Goal: Task Accomplishment & Management: Manage account settings

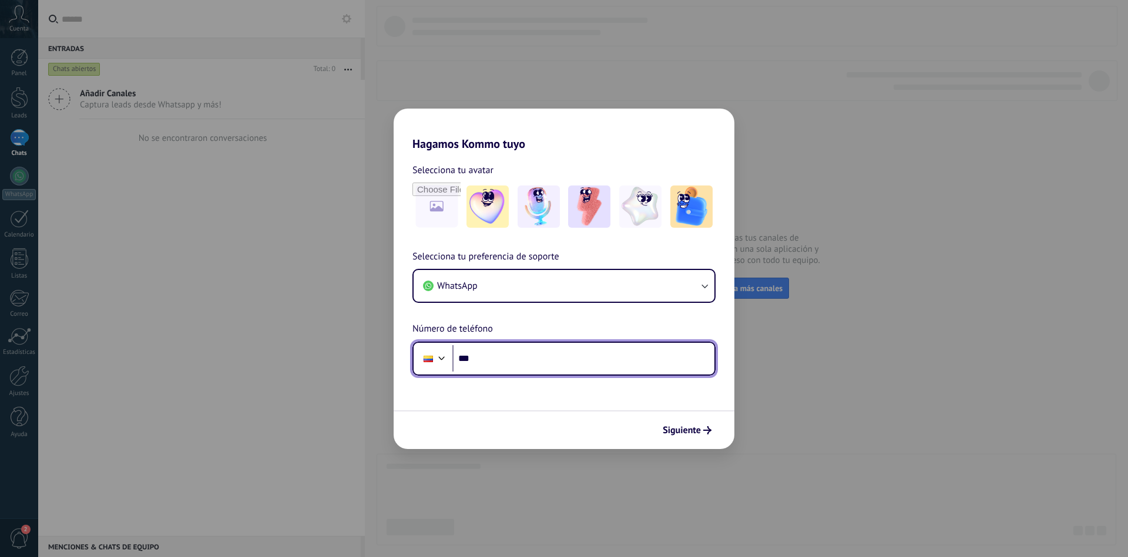
click at [520, 361] on input "***" at bounding box center [583, 358] width 262 height 27
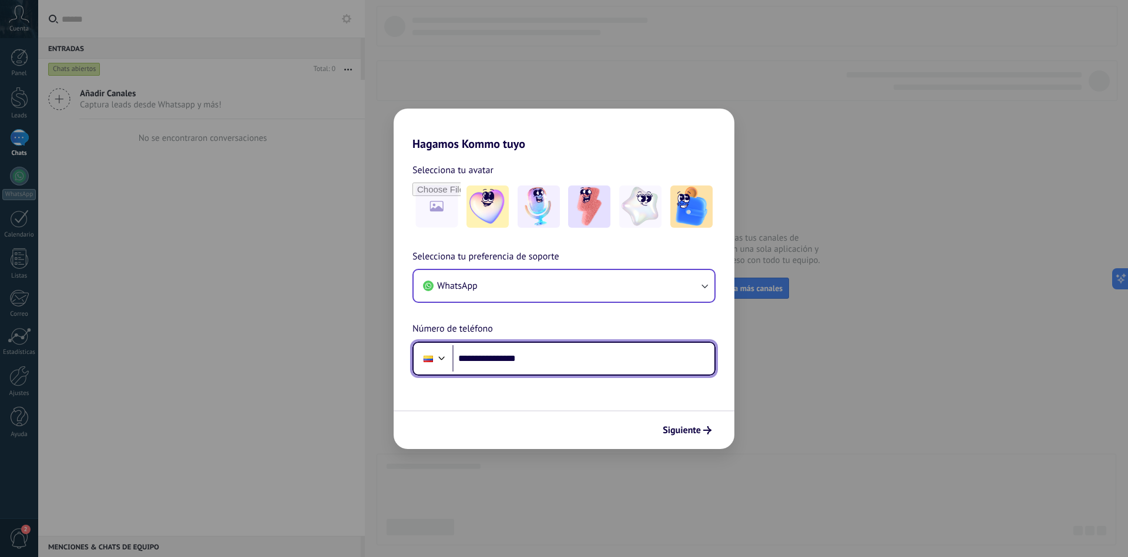
type input "**********"
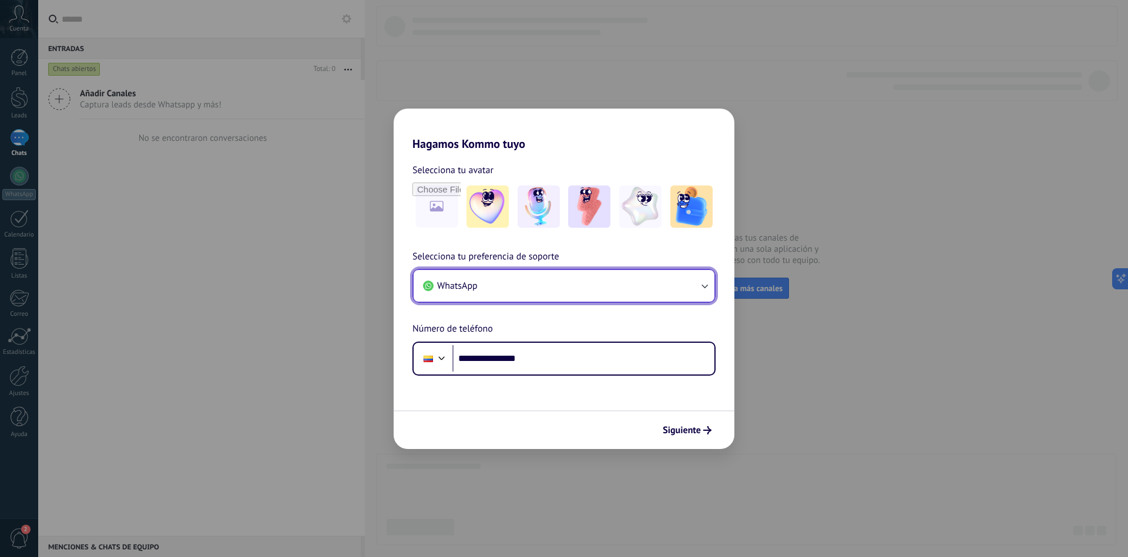
click at [670, 286] on button "WhatsApp" at bounding box center [564, 286] width 301 height 32
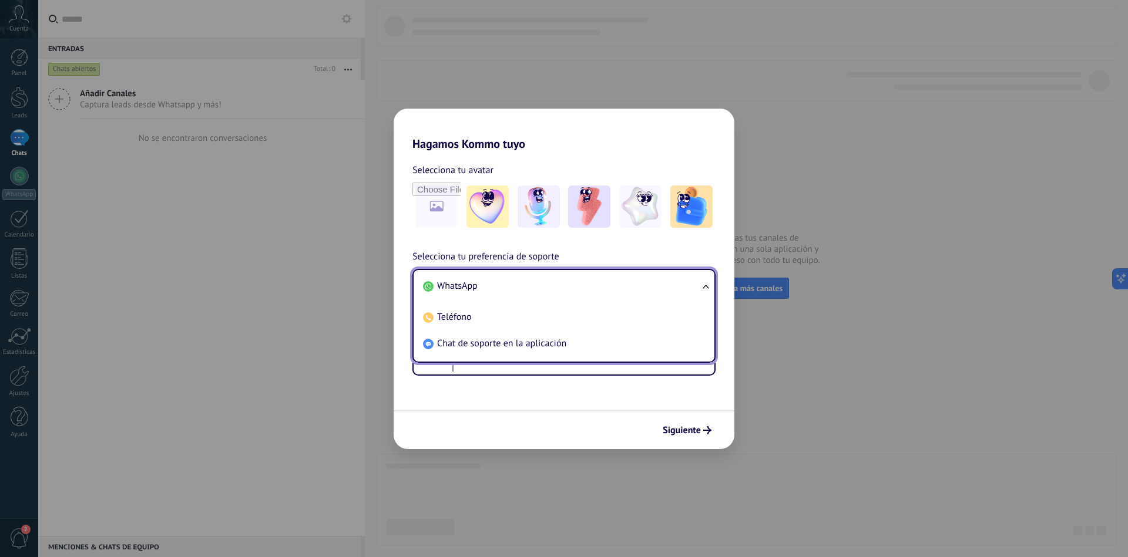
click at [670, 286] on li "WhatsApp" at bounding box center [561, 286] width 287 height 26
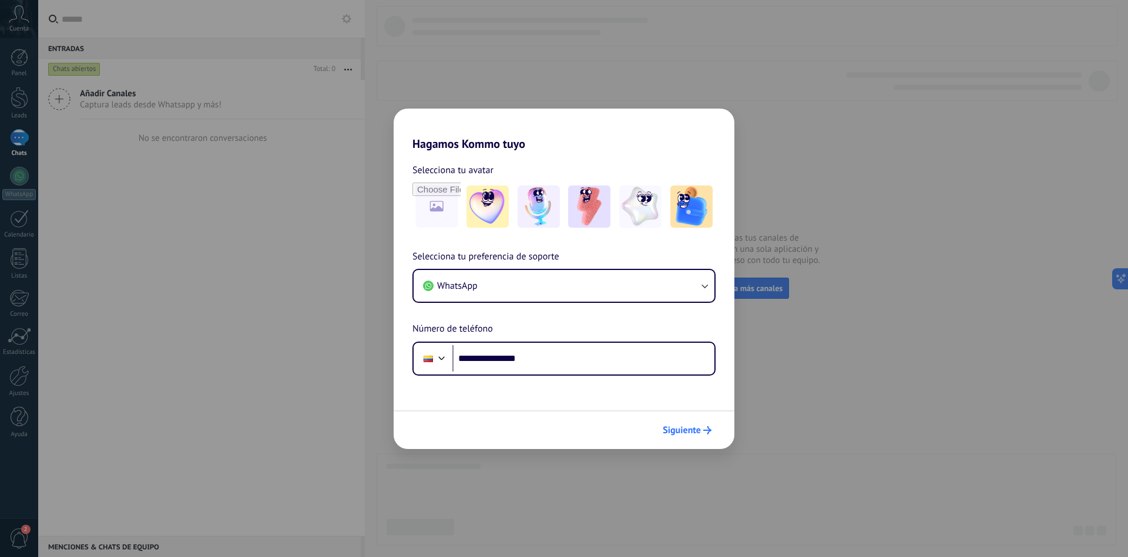
click at [681, 433] on span "Siguiente" at bounding box center [682, 430] width 38 height 8
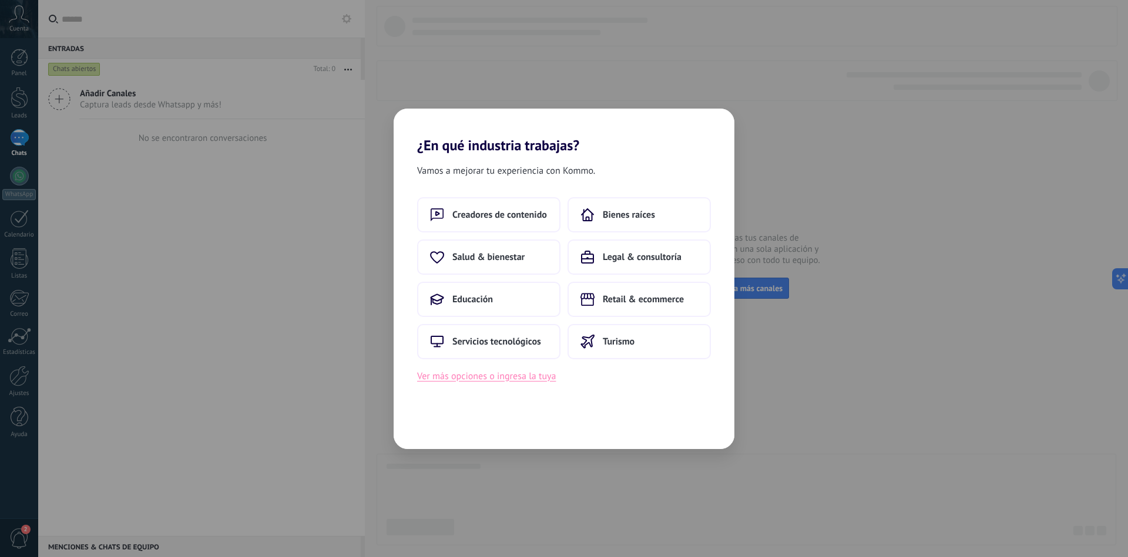
click at [473, 378] on button "Ver más opciones o ingresa la tuya" at bounding box center [486, 376] width 139 height 15
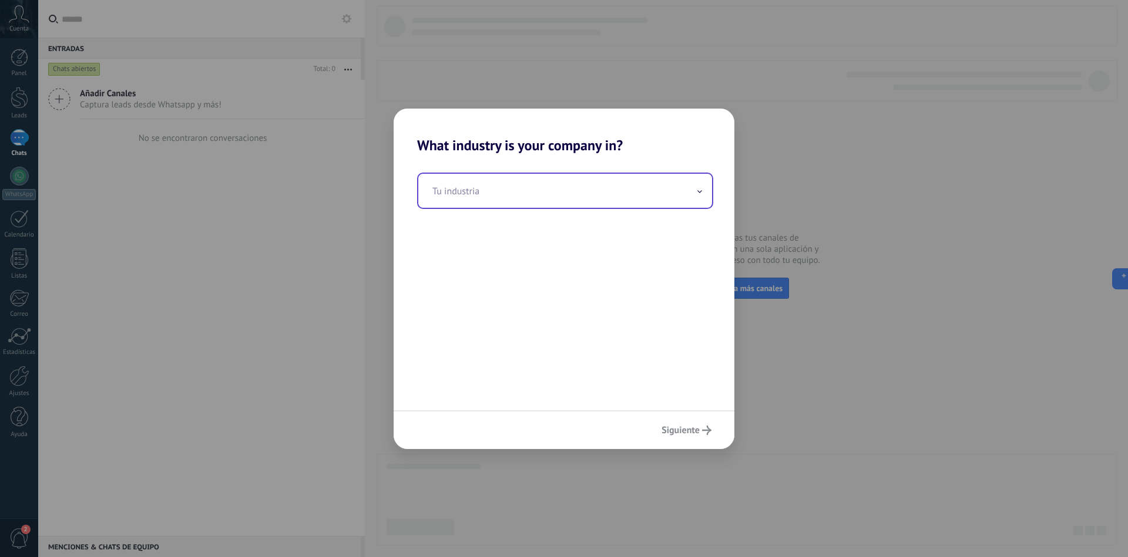
click at [536, 194] on input "text" at bounding box center [565, 191] width 294 height 34
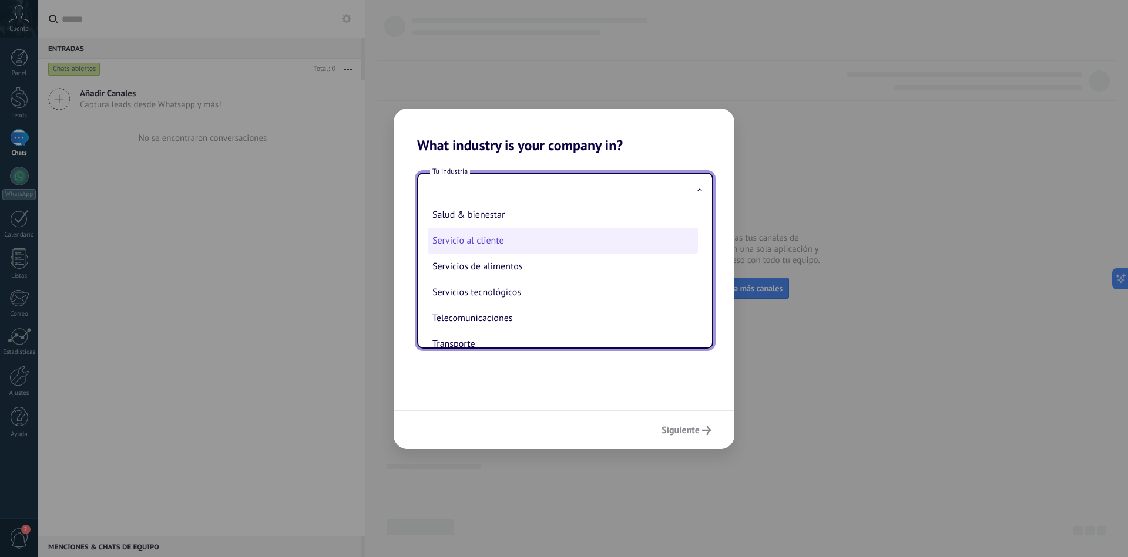
scroll to position [269, 0]
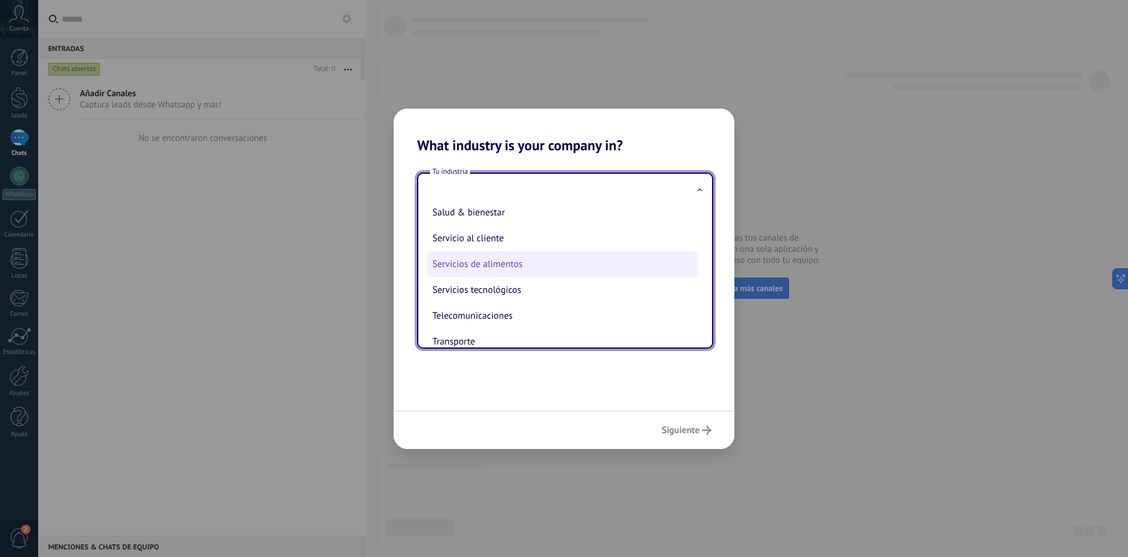
click at [553, 265] on li "Servicios de alimentos" at bounding box center [563, 264] width 270 height 26
type input "**********"
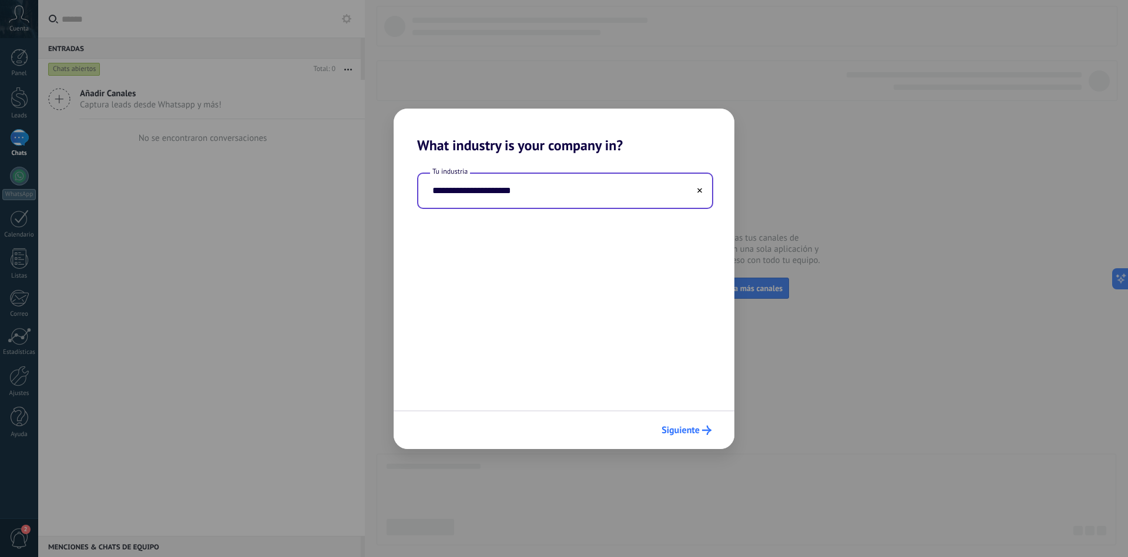
click at [685, 426] on span "Siguiente" at bounding box center [680, 430] width 38 height 8
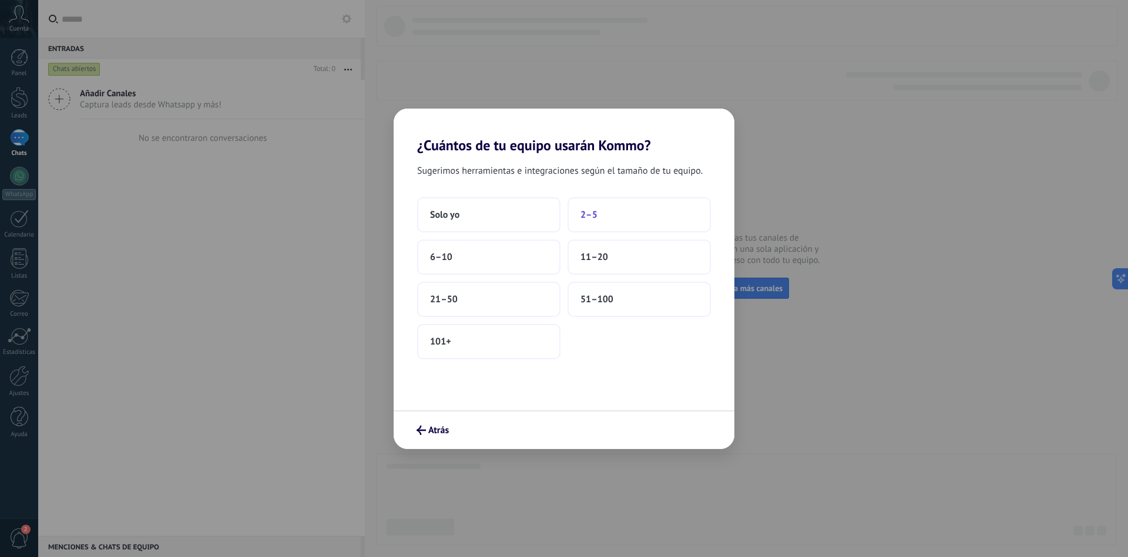
click at [632, 211] on button "2–5" at bounding box center [638, 214] width 143 height 35
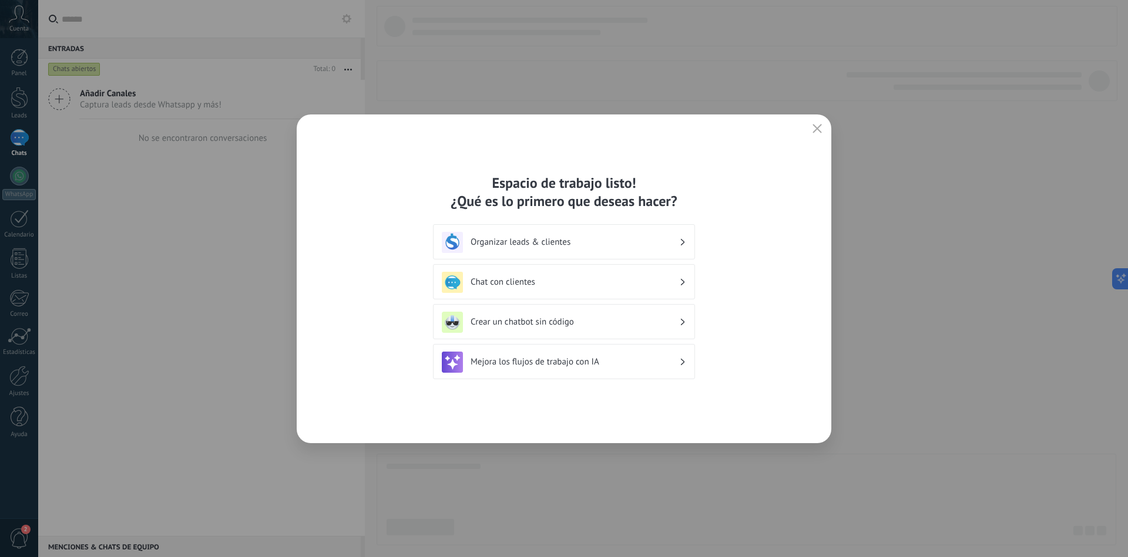
click at [593, 244] on h3 "Organizar leads & clientes" at bounding box center [574, 242] width 209 height 11
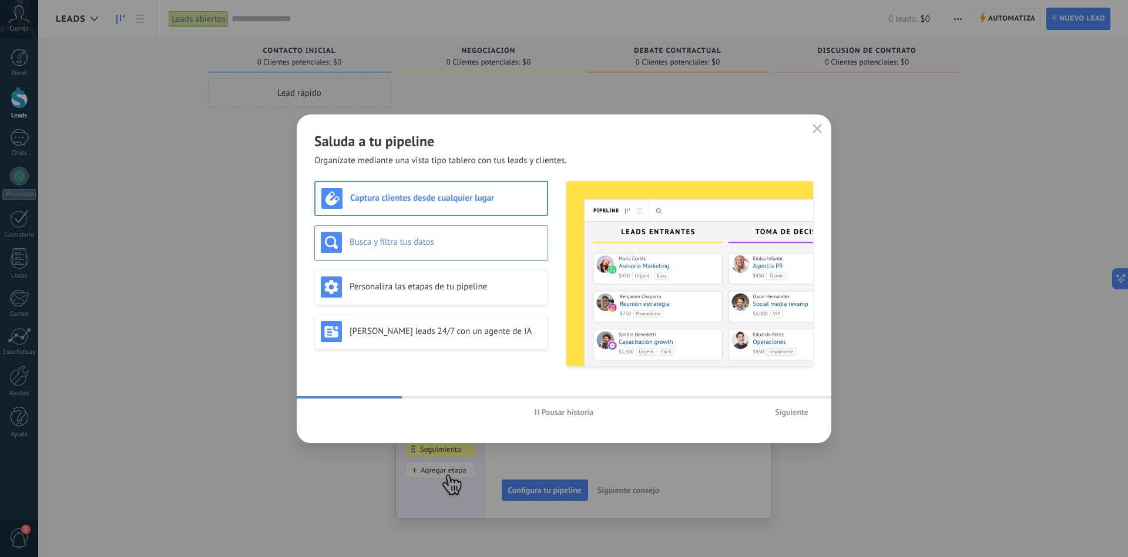
click at [438, 241] on h3 "Busca y filtra tus datos" at bounding box center [445, 242] width 192 height 11
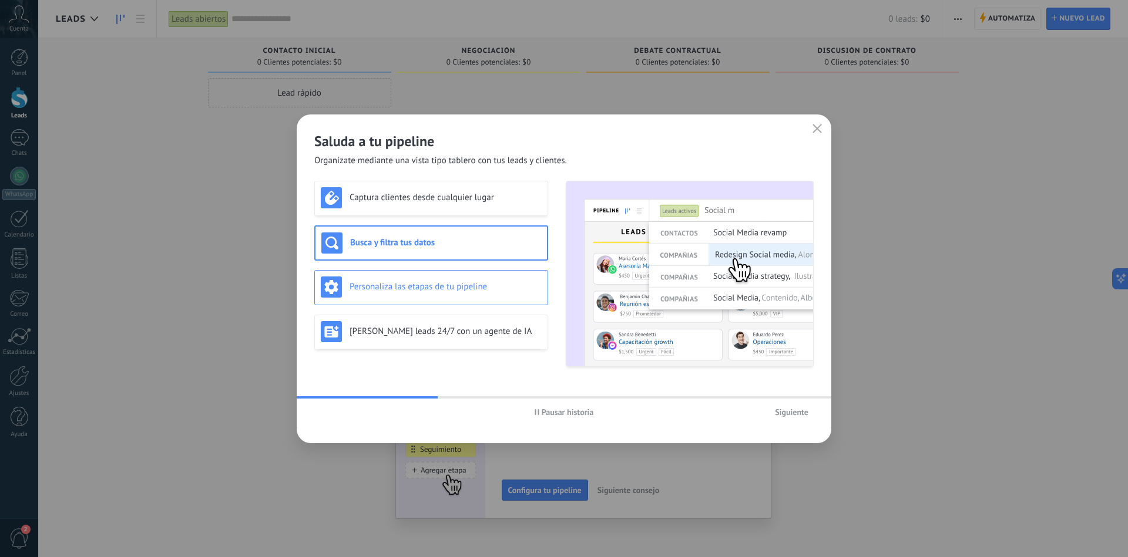
click at [437, 286] on h3 "Personaliza las etapas de tu pipeline" at bounding box center [445, 286] width 192 height 11
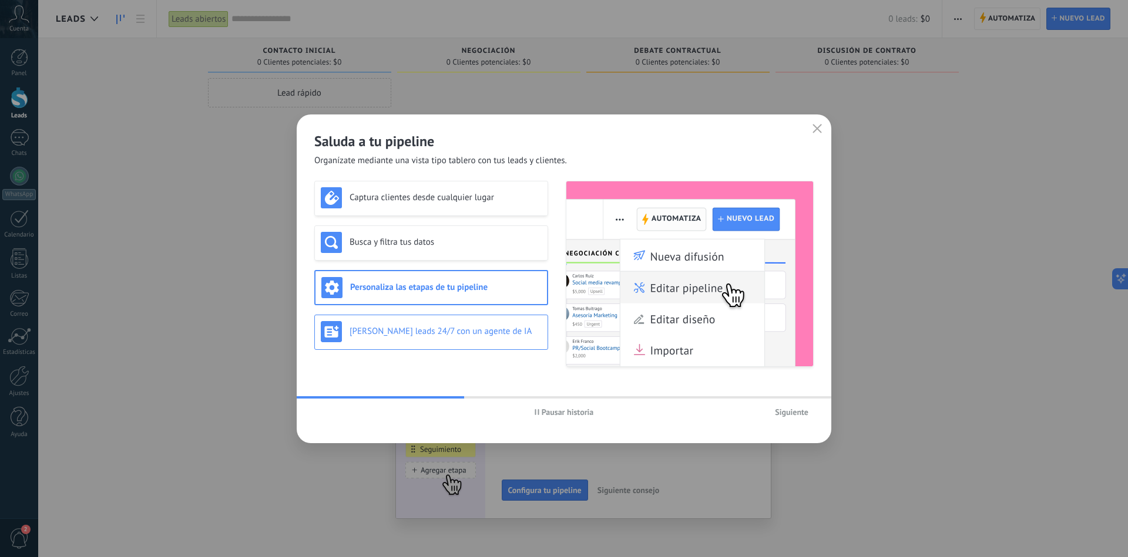
click at [440, 323] on div "[PERSON_NAME] leads 24/7 con un agente de IA" at bounding box center [431, 331] width 221 height 21
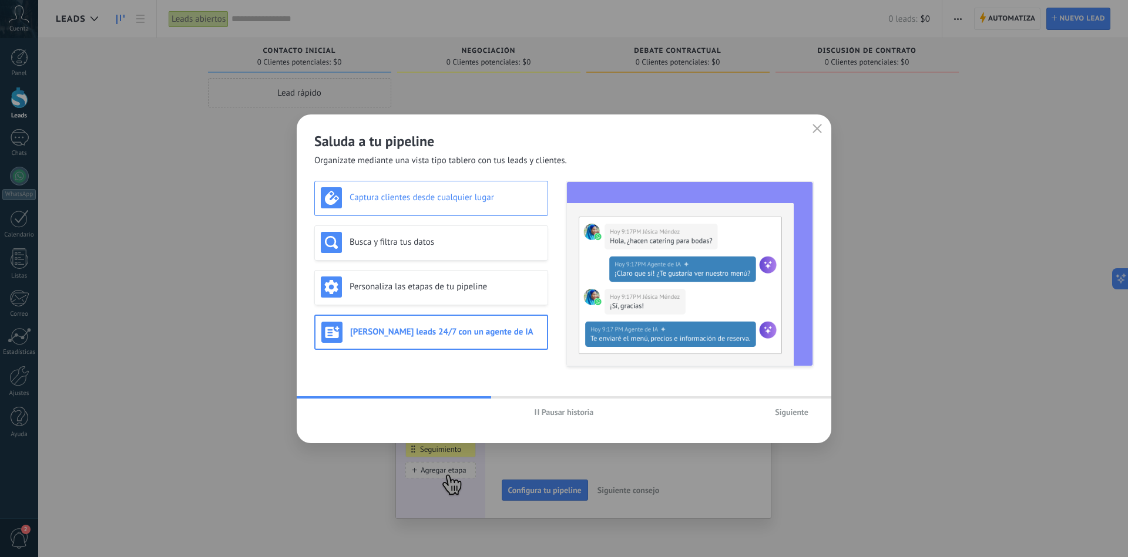
click at [443, 211] on div "Captura clientes desde cualquier lugar" at bounding box center [431, 198] width 234 height 35
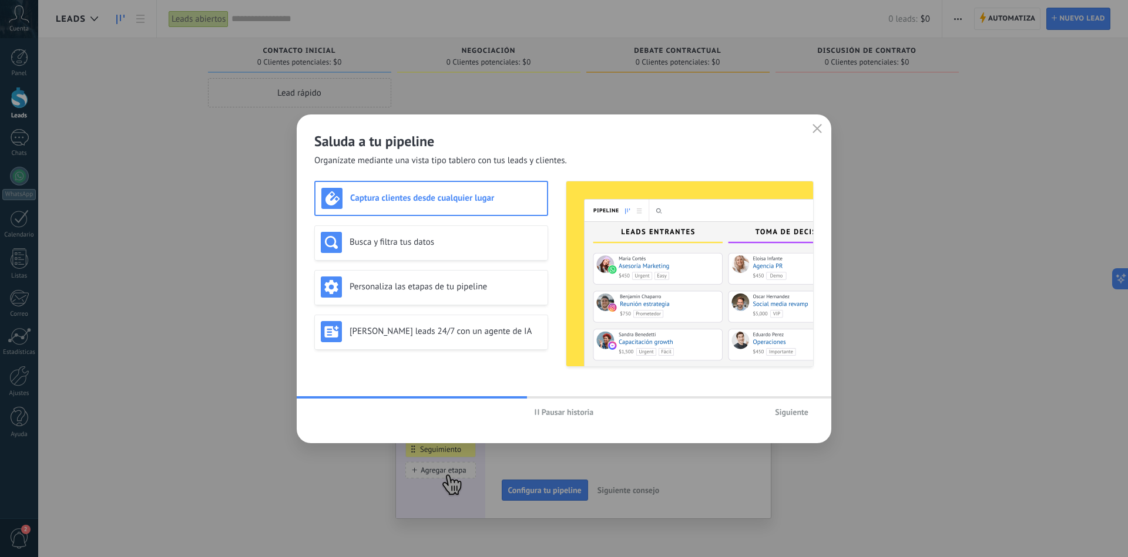
click at [806, 414] on span "Siguiente" at bounding box center [791, 412] width 33 height 8
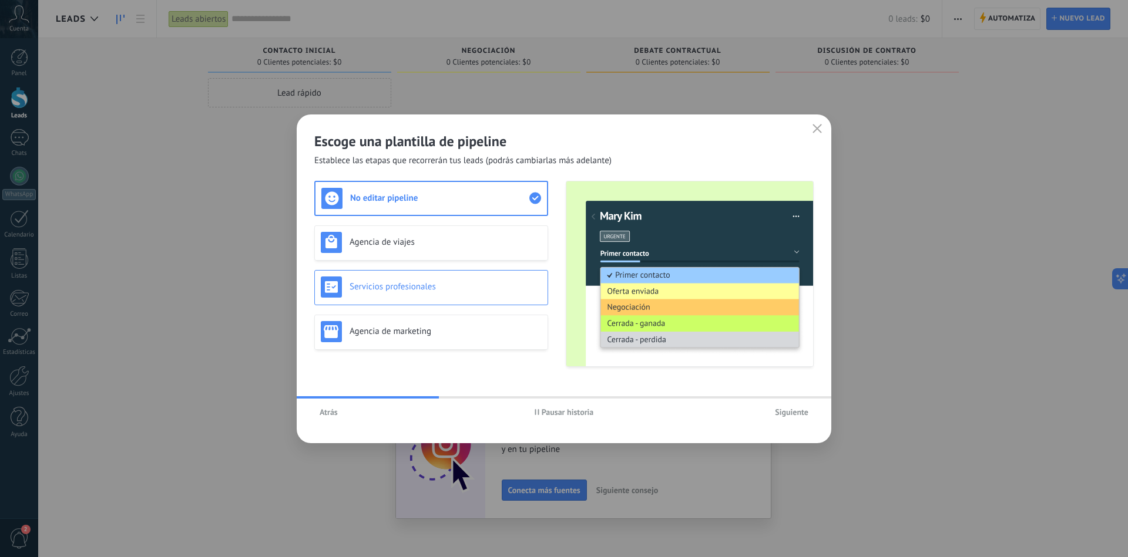
click at [446, 286] on h3 "Servicios profesionales" at bounding box center [445, 286] width 192 height 11
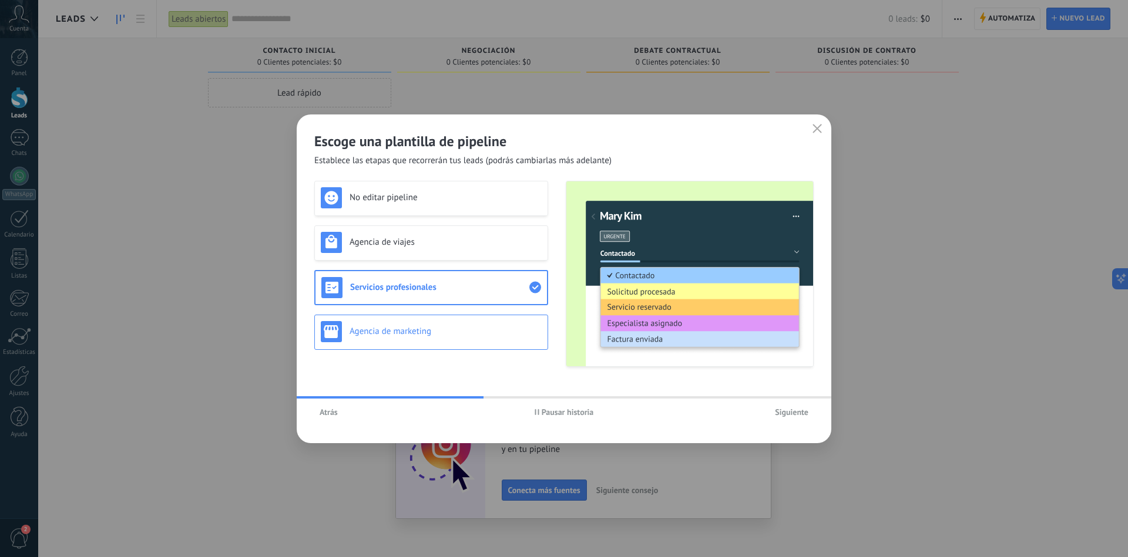
click at [452, 326] on h3 "Agencia de marketing" at bounding box center [445, 331] width 192 height 11
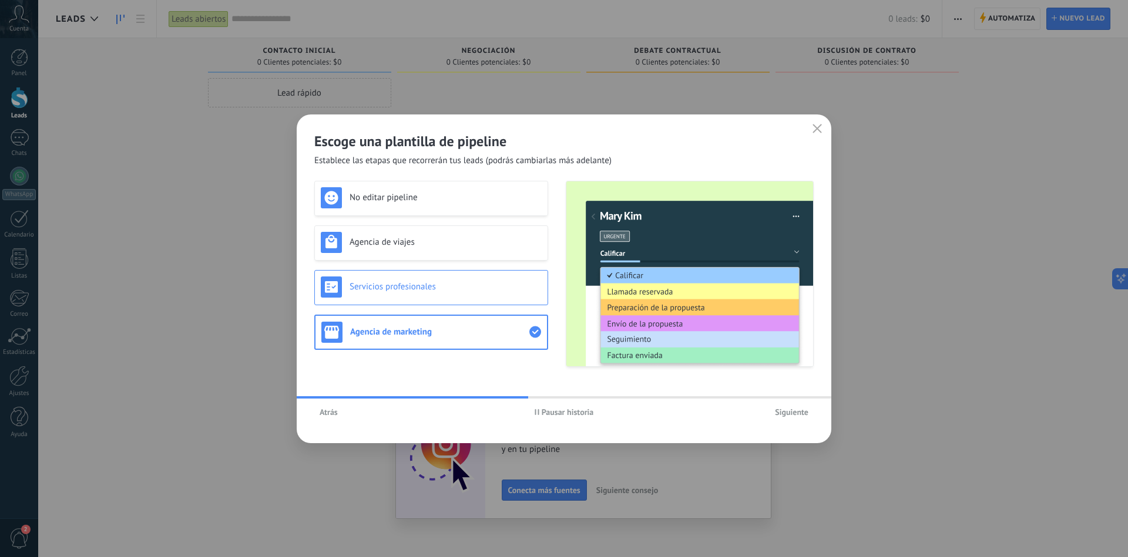
click at [456, 294] on div "Servicios profesionales" at bounding box center [431, 287] width 221 height 21
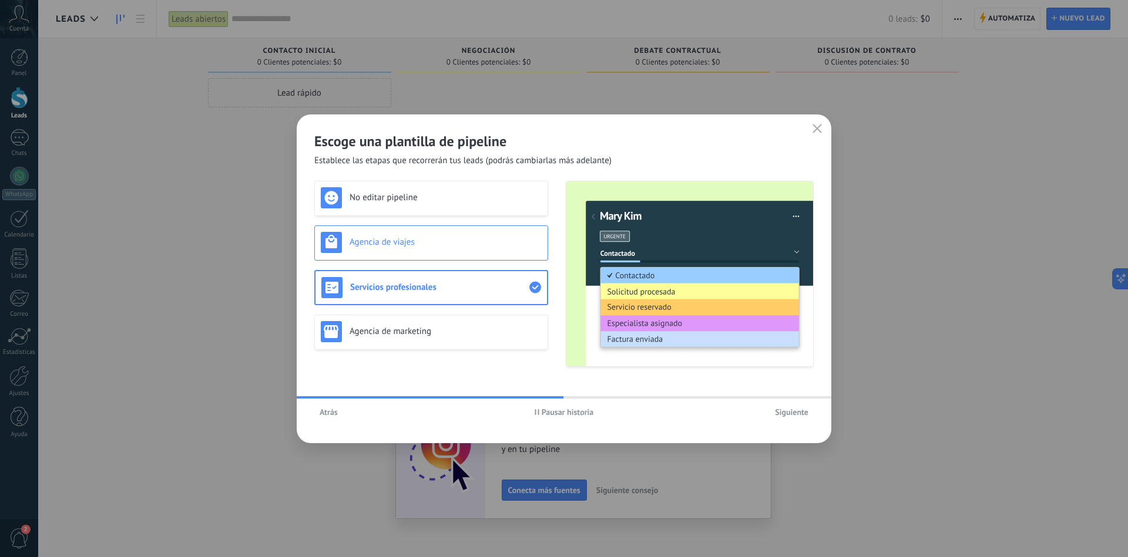
click at [462, 229] on div "Agencia de viajes" at bounding box center [431, 243] width 234 height 35
click at [470, 201] on h3 "No editar pipeline" at bounding box center [445, 197] width 192 height 11
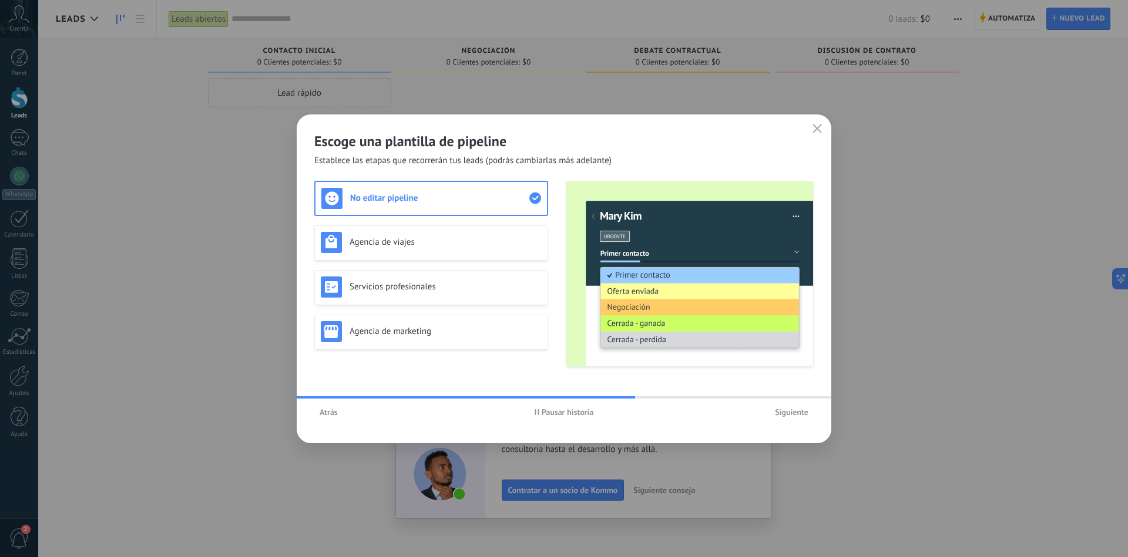
click at [811, 415] on button "Siguiente" at bounding box center [791, 413] width 44 height 18
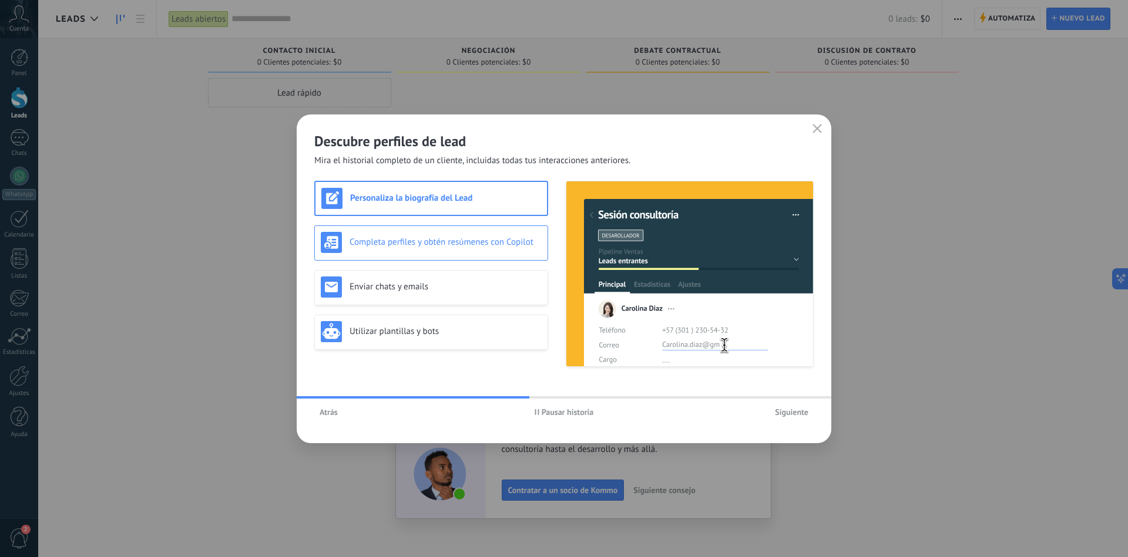
click at [453, 246] on h3 "Completa perfiles y obtén resúmenes con Copilot" at bounding box center [445, 242] width 192 height 11
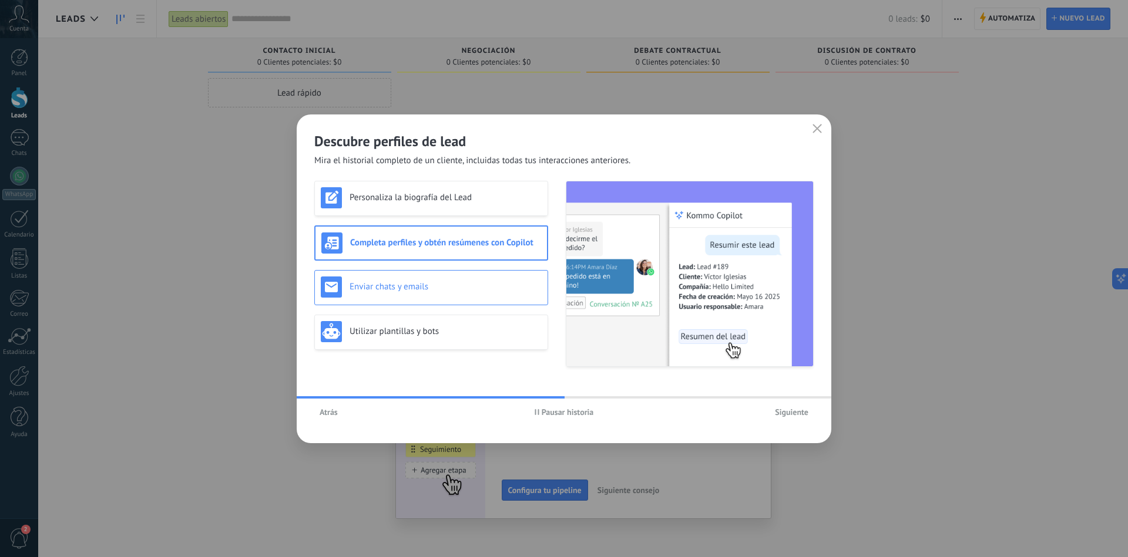
click at [453, 282] on h3 "Enviar chats y emails" at bounding box center [445, 286] width 192 height 11
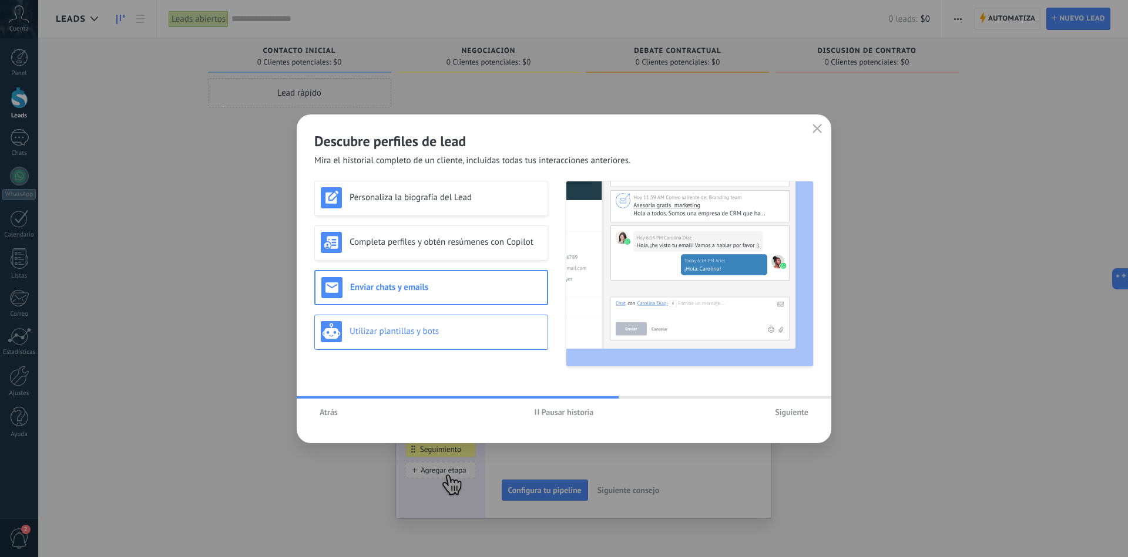
click at [456, 326] on h3 "Utilizar plantillas y bots" at bounding box center [445, 331] width 192 height 11
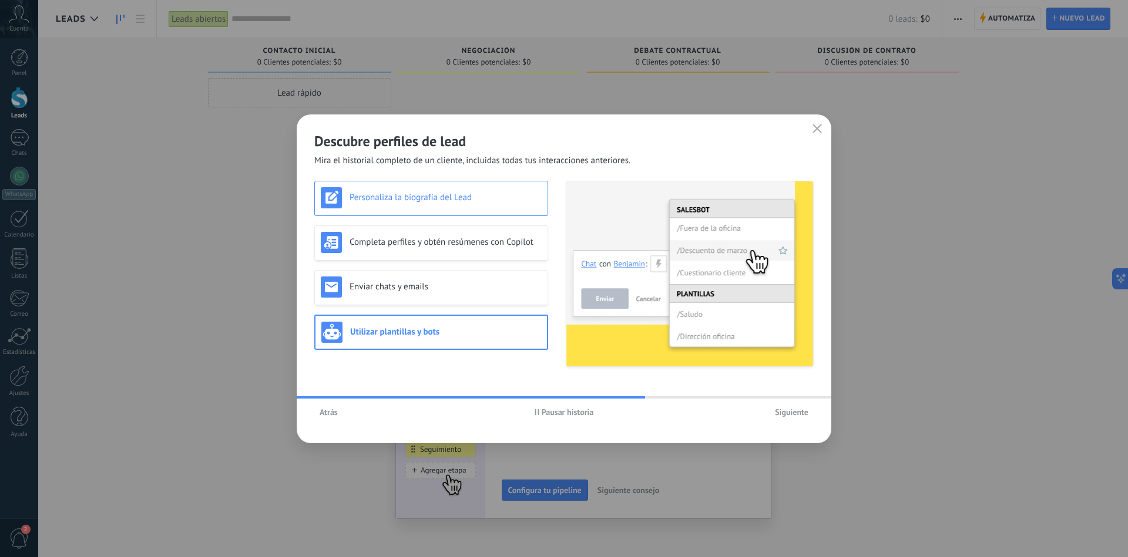
click at [473, 204] on div "Personaliza la biografía del Lead" at bounding box center [431, 197] width 221 height 21
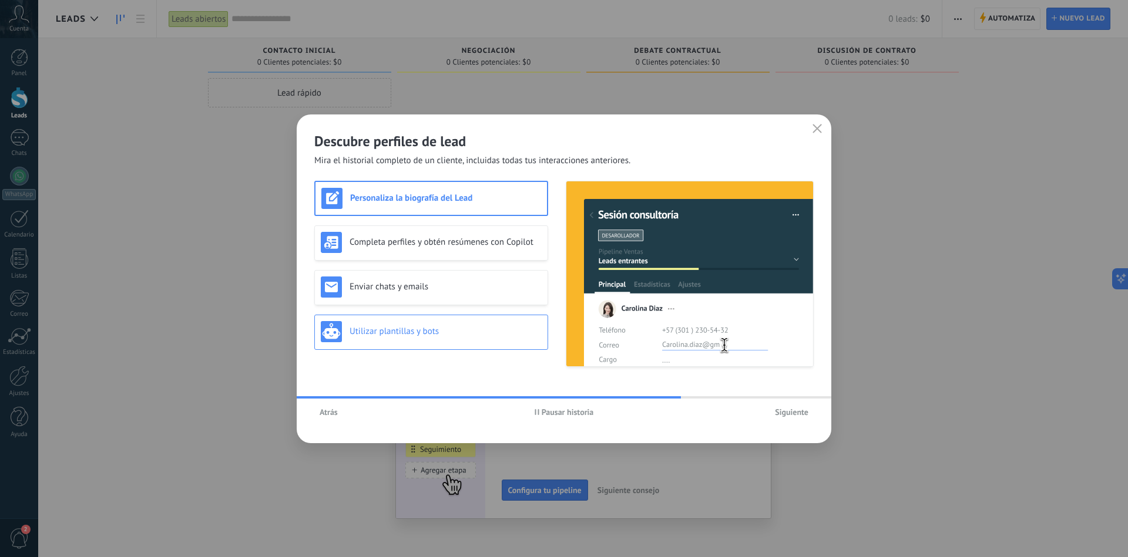
click at [451, 338] on div "Utilizar plantillas y bots" at bounding box center [431, 331] width 221 height 21
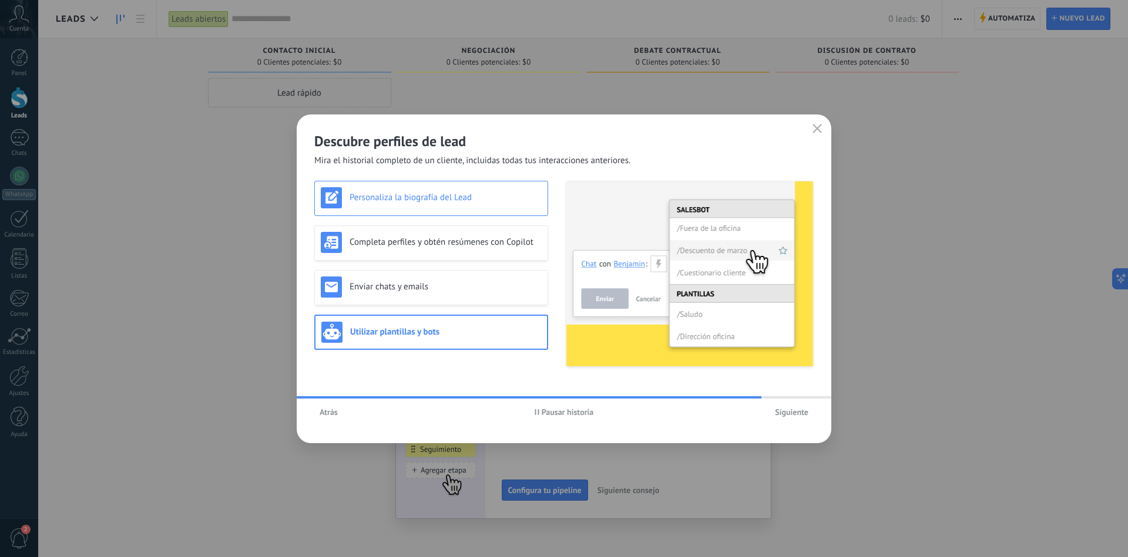
click at [467, 199] on h3 "Personaliza la biografía del Lead" at bounding box center [445, 197] width 192 height 11
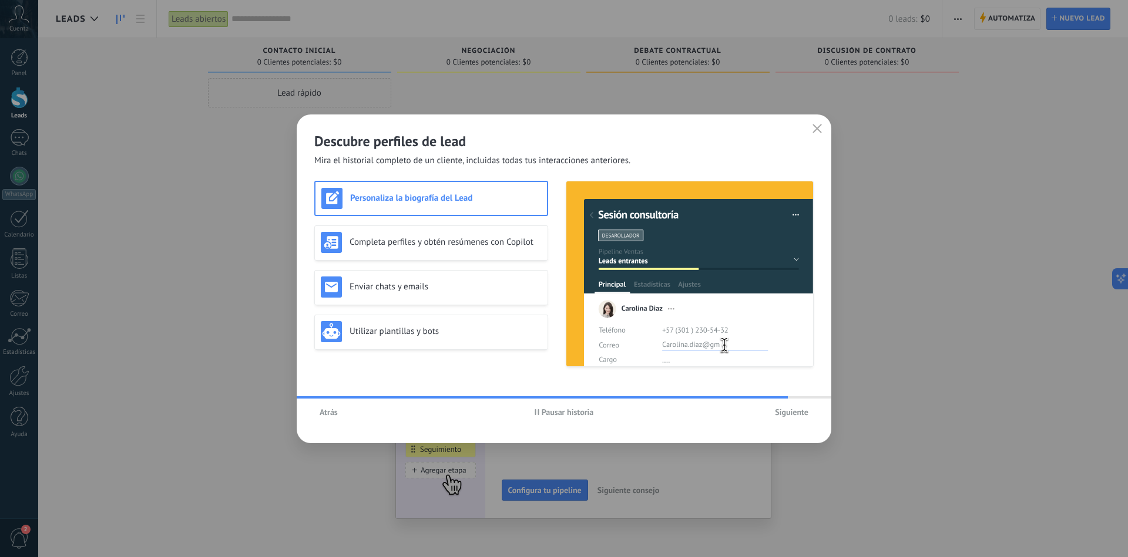
click at [789, 408] on span "Siguiente" at bounding box center [791, 412] width 33 height 8
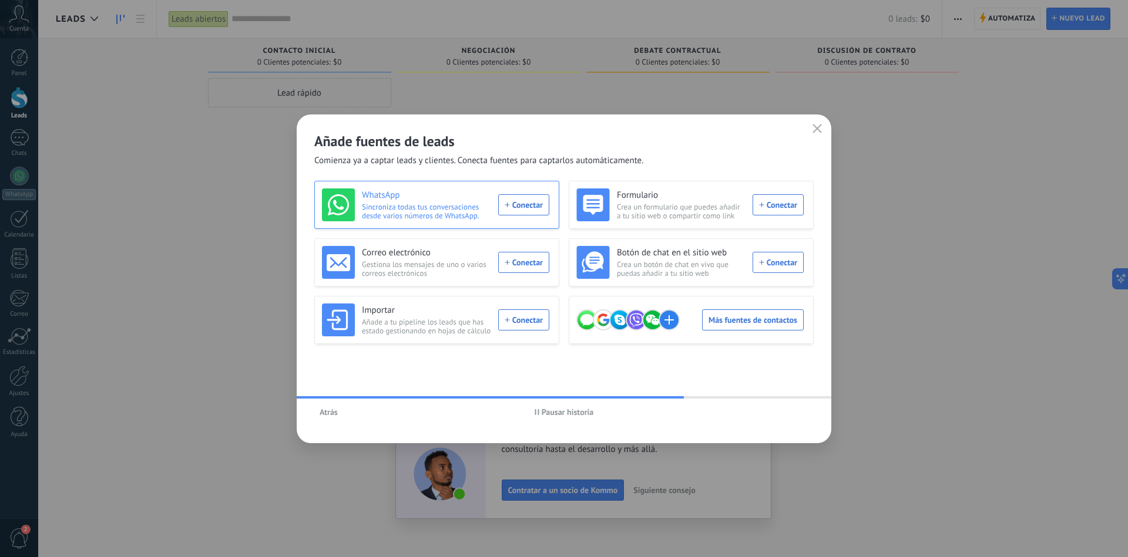
click at [530, 203] on div "WhatsApp Sincroniza todas tus conversaciones desde varios números de WhatsApp. …" at bounding box center [435, 205] width 227 height 33
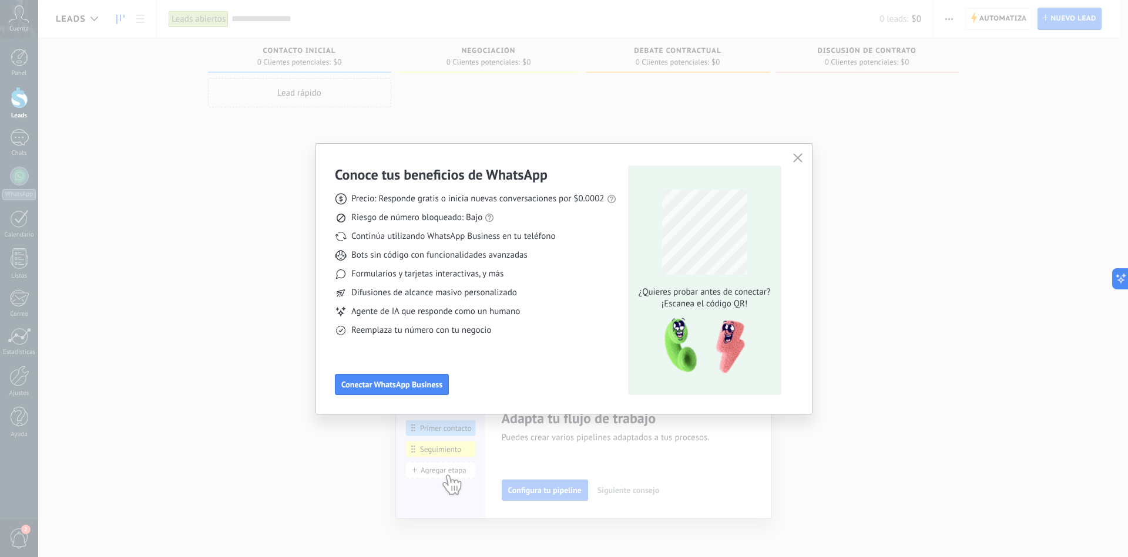
click at [798, 159] on icon "button" at bounding box center [797, 157] width 9 height 9
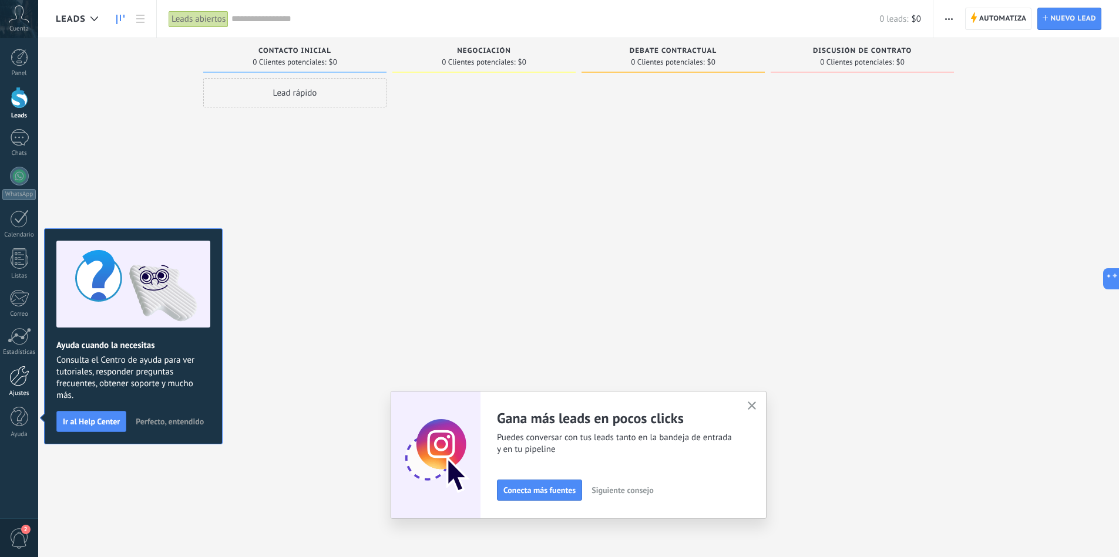
click at [17, 382] on div at bounding box center [19, 376] width 20 height 21
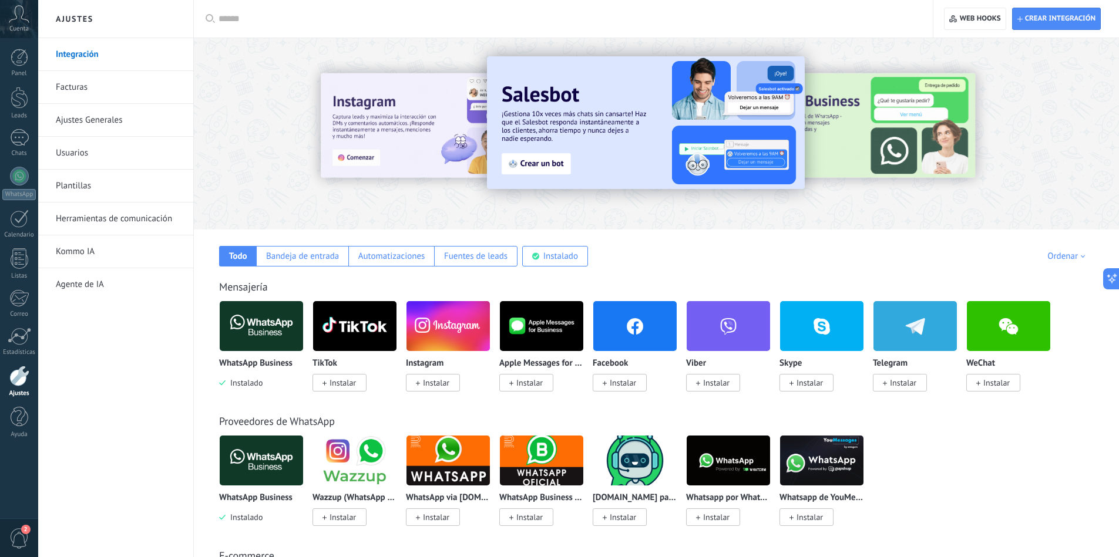
click at [89, 156] on link "Usuarios" at bounding box center [119, 153] width 126 height 33
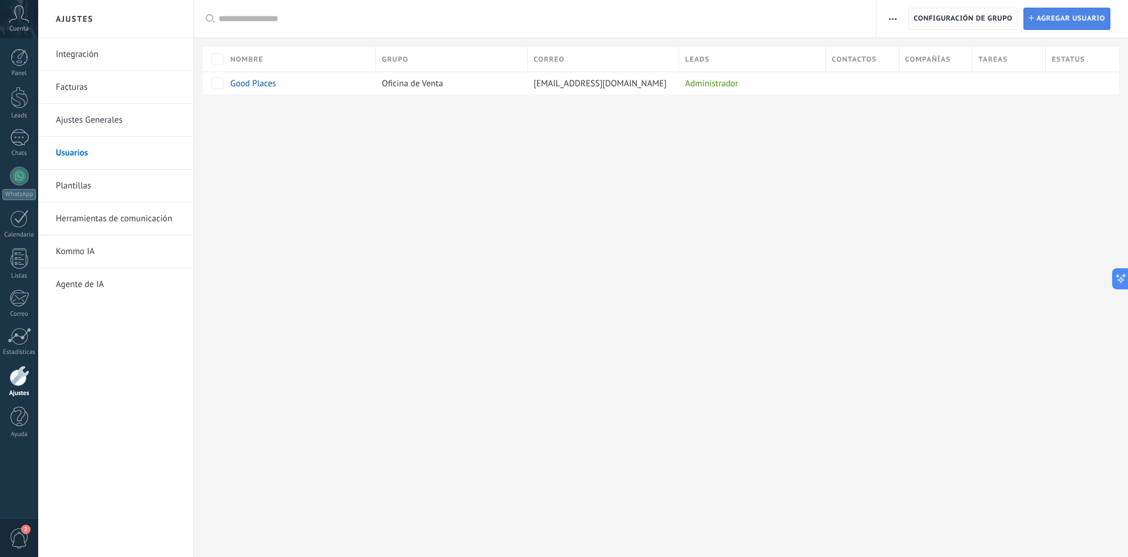
click at [1090, 18] on span "Agregar usuario" at bounding box center [1070, 18] width 69 height 21
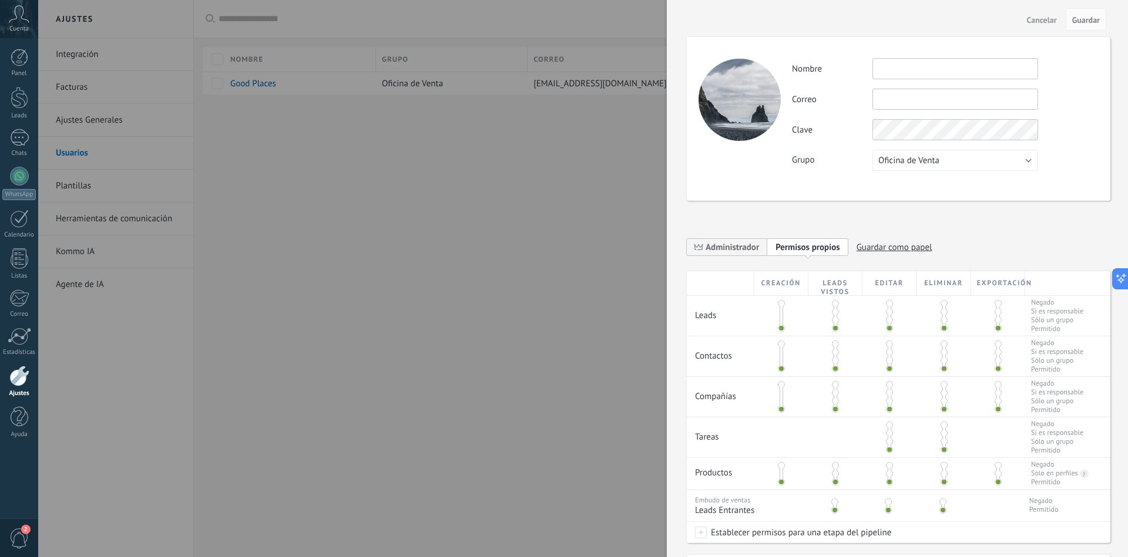
click at [904, 64] on input "text" at bounding box center [955, 68] width 166 height 21
type input "**********"
click at [910, 104] on input "text" at bounding box center [955, 99] width 166 height 21
type input "**********"
click at [952, 160] on button "Oficina de Venta" at bounding box center [955, 160] width 166 height 21
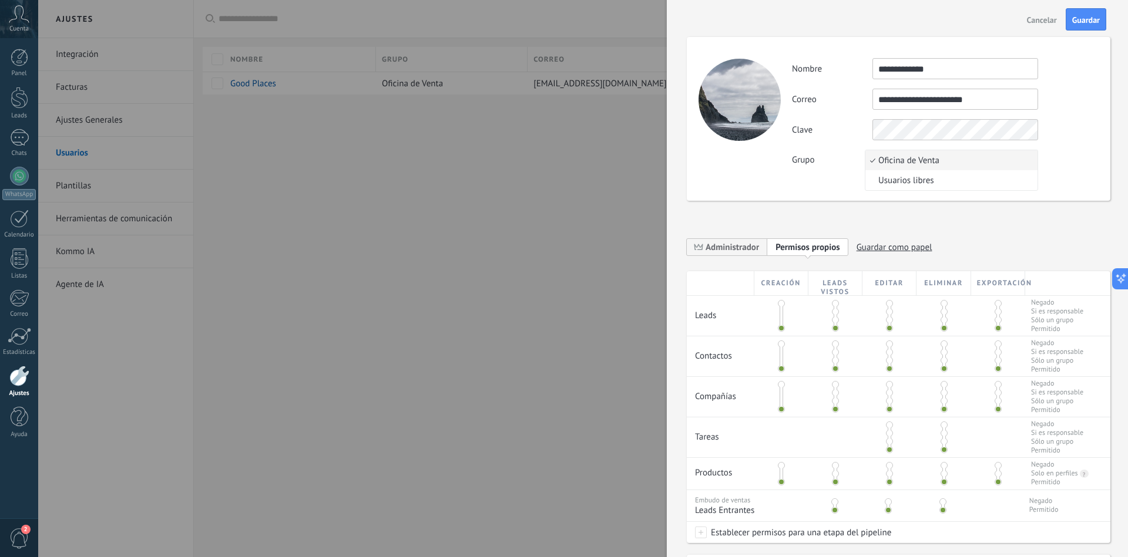
click at [952, 160] on span "Oficina de Venta" at bounding box center [949, 160] width 169 height 11
click at [779, 302] on span at bounding box center [781, 303] width 7 height 7
click at [778, 328] on span at bounding box center [781, 328] width 7 height 7
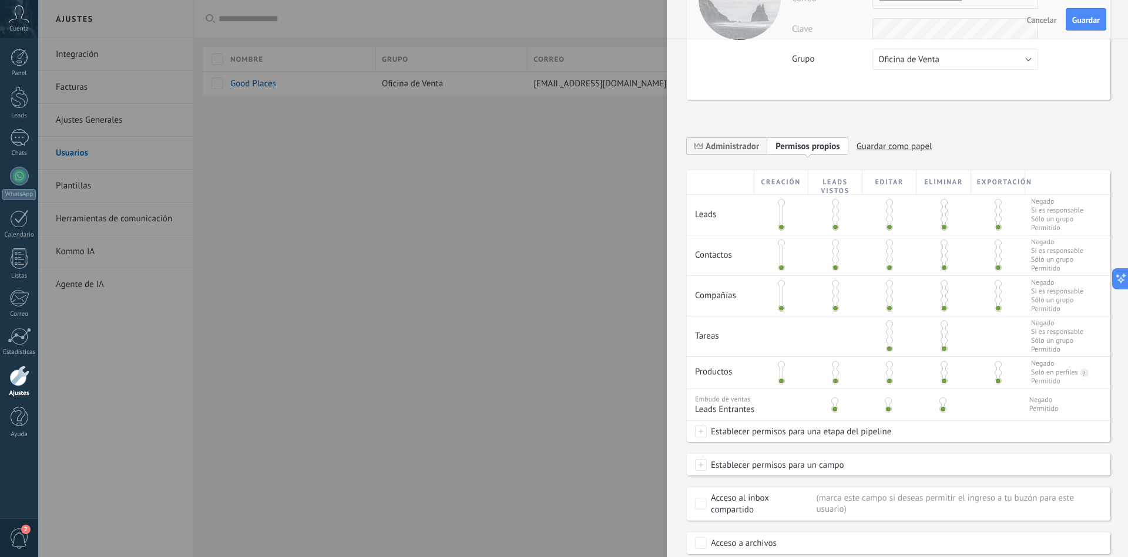
scroll to position [139, 0]
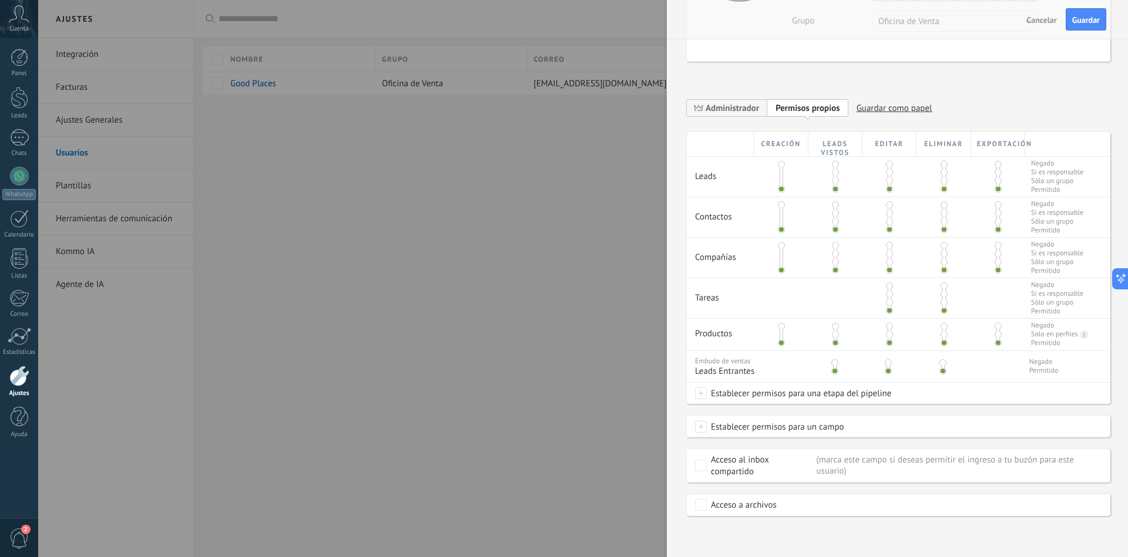
drag, startPoint x: 691, startPoint y: 425, endPoint x: 704, endPoint y: 425, distance: 13.5
click at [695, 425] on div "Establecer permisos para un campo Contacto: Cargo Contacto: Teléfono Contacto: …" at bounding box center [898, 426] width 423 height 21
click at [705, 425] on span at bounding box center [701, 427] width 12 height 12
click at [858, 421] on div "Establecer permisos para un campo Contacto: Cargo Contacto: Teléfono Contacto: …" at bounding box center [898, 426] width 423 height 21
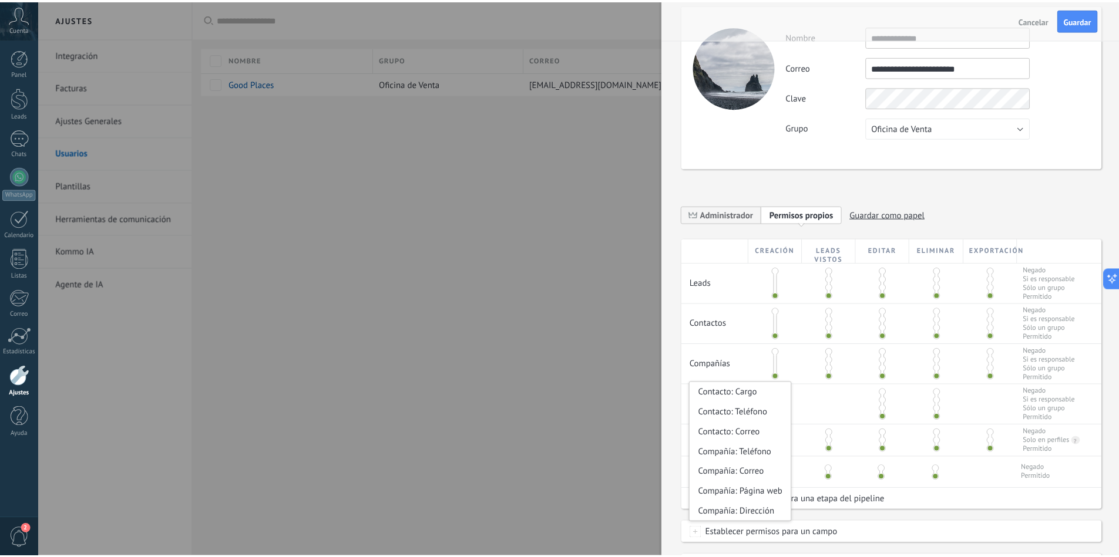
scroll to position [0, 0]
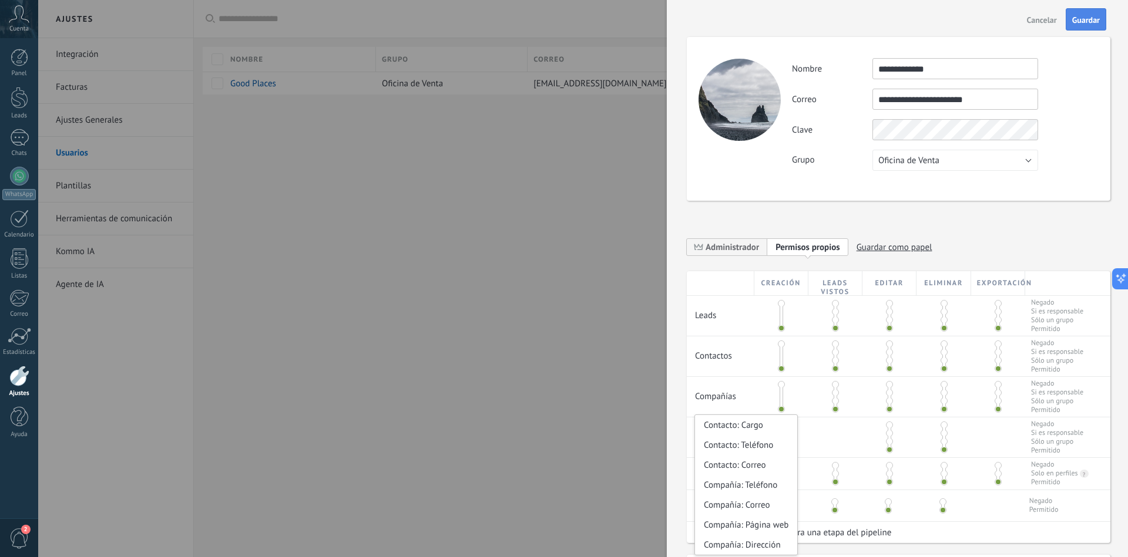
click at [1090, 22] on span "Guardar" at bounding box center [1086, 20] width 28 height 8
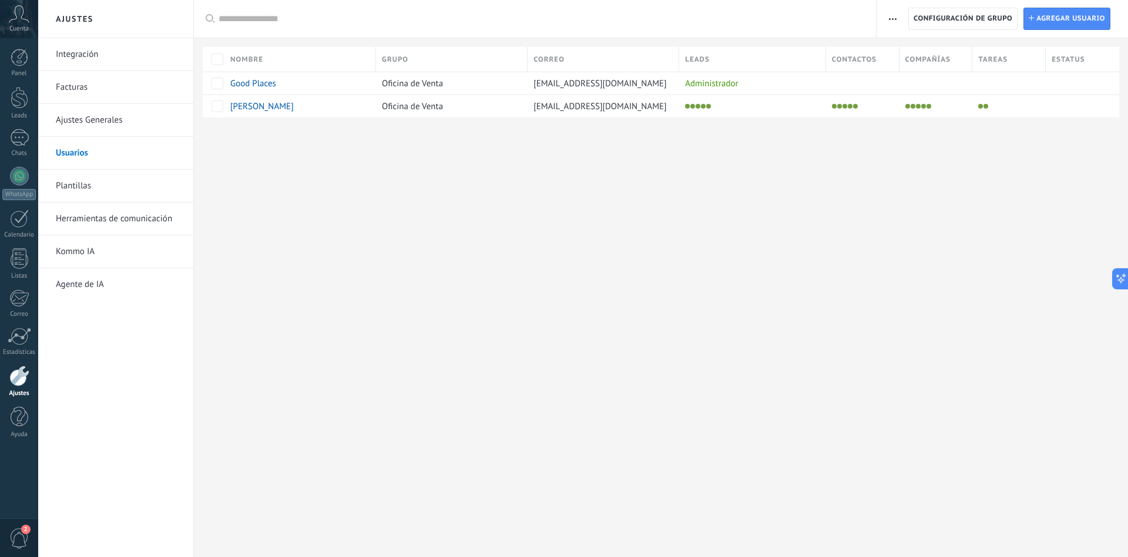
click at [442, 274] on div "Ajustes Integración Facturas Ajustes Generales Usuarios Plantillas Herramientas…" at bounding box center [583, 278] width 1090 height 557
click at [18, 21] on icon at bounding box center [19, 14] width 21 height 18
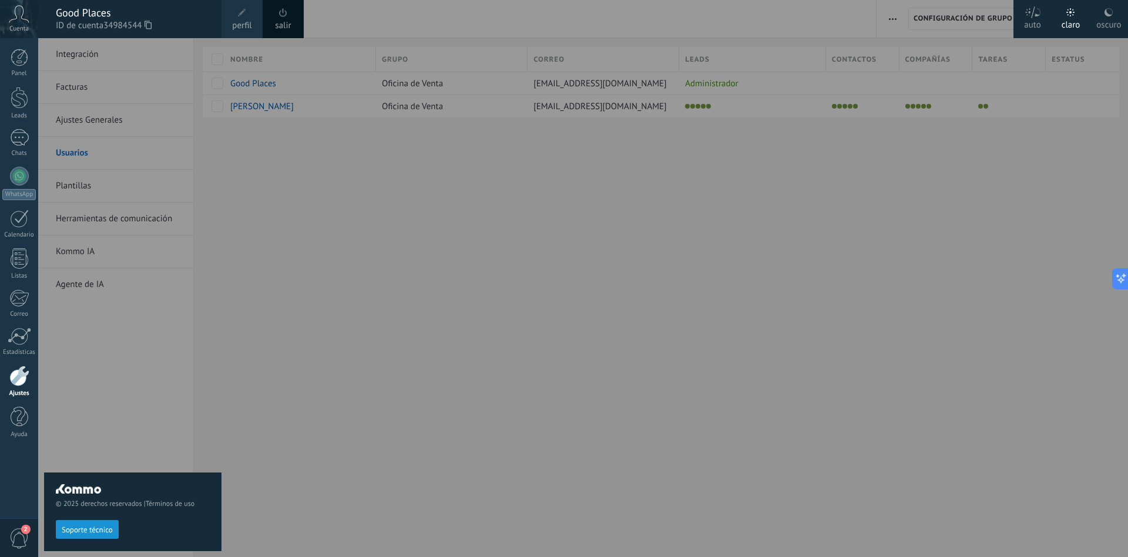
drag, startPoint x: 354, startPoint y: 198, endPoint x: 113, endPoint y: 111, distance: 256.0
click at [350, 194] on div at bounding box center [602, 278] width 1128 height 557
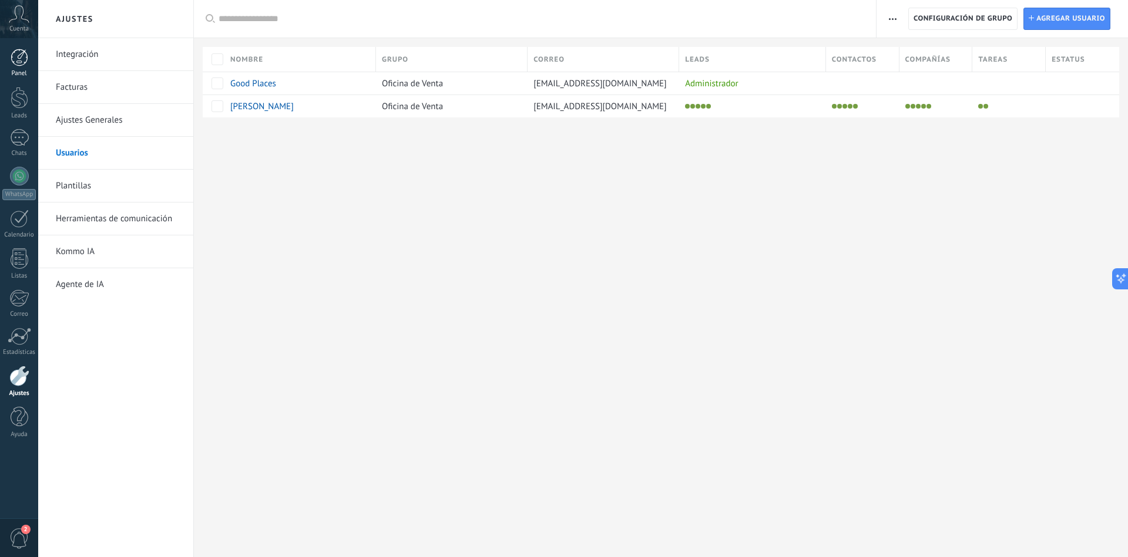
click at [15, 51] on div at bounding box center [20, 58] width 18 height 18
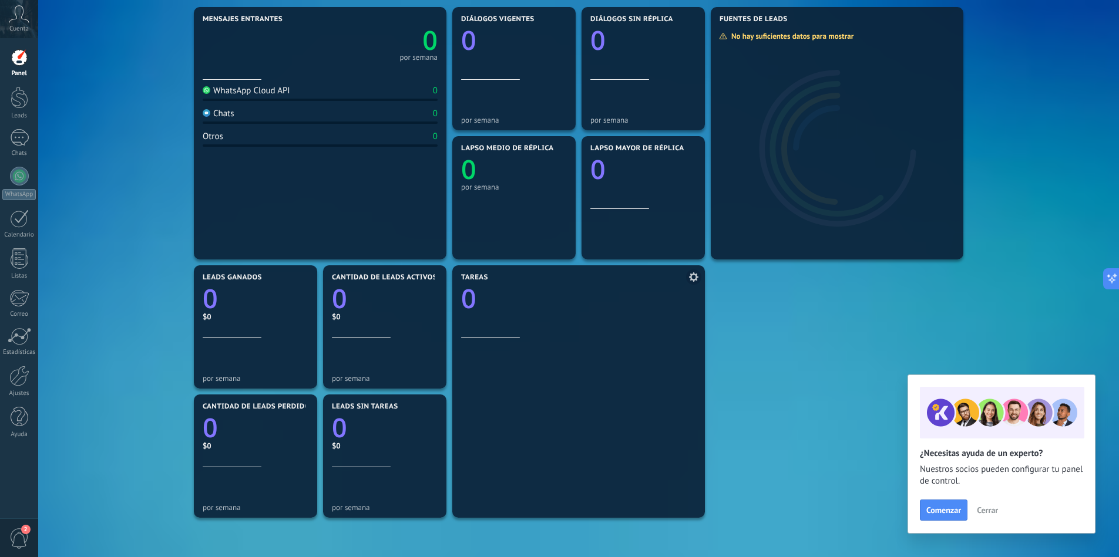
scroll to position [274, 0]
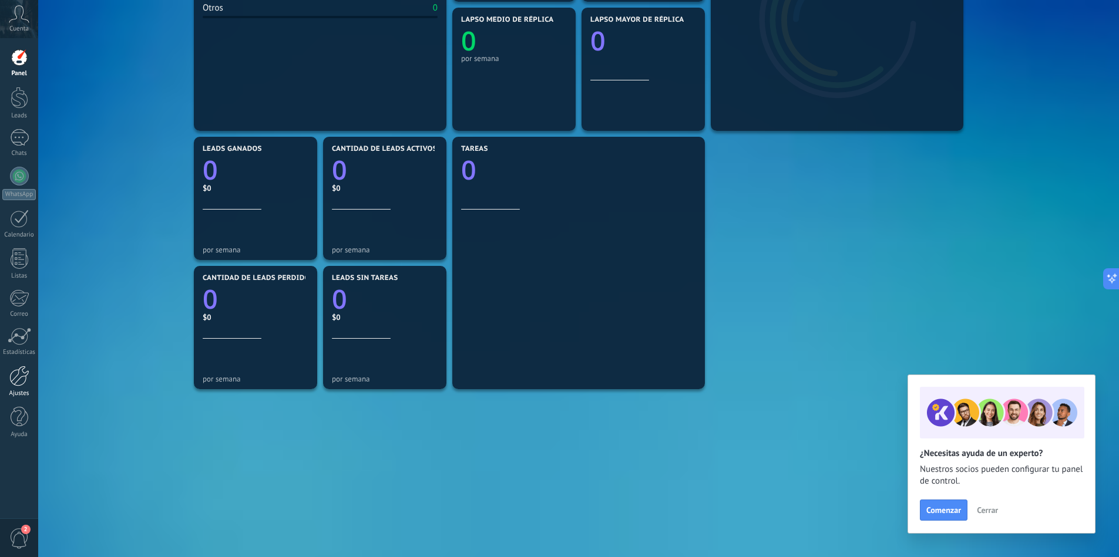
click at [16, 369] on div at bounding box center [19, 376] width 20 height 21
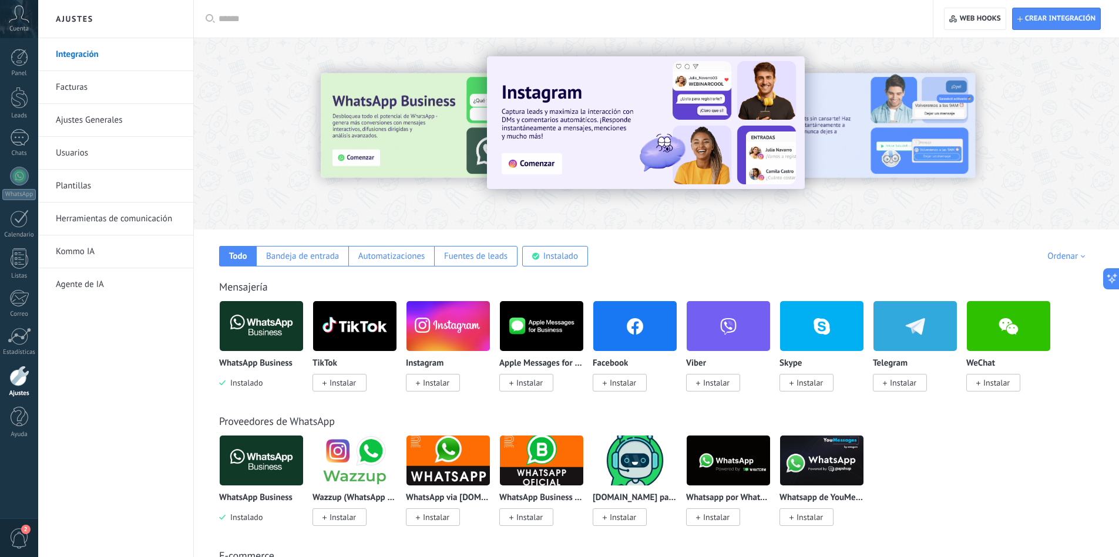
click at [90, 160] on link "Usuarios" at bounding box center [119, 153] width 126 height 33
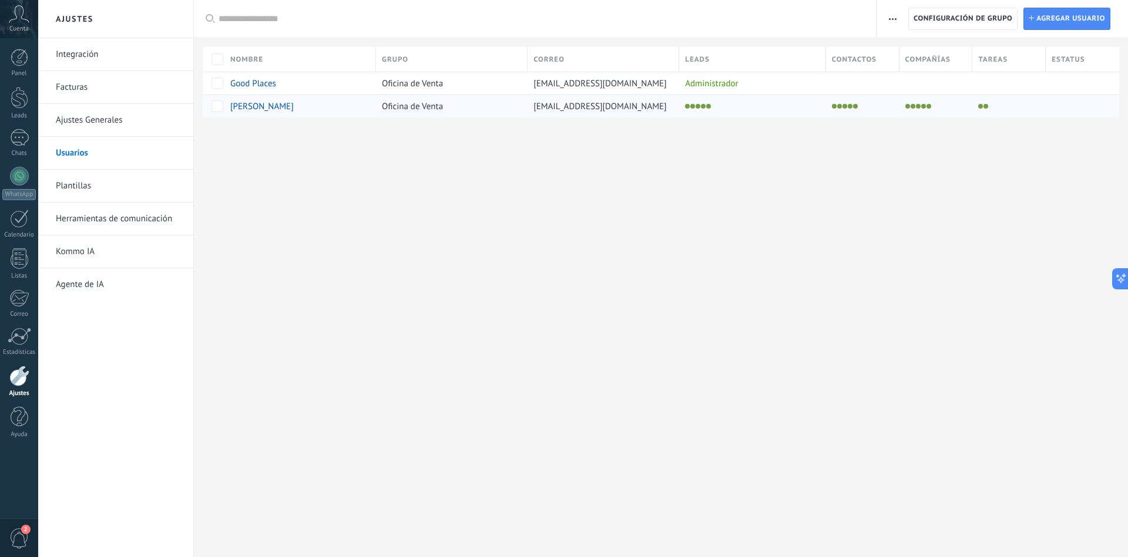
click at [264, 105] on span "[PERSON_NAME]" at bounding box center [261, 106] width 63 height 11
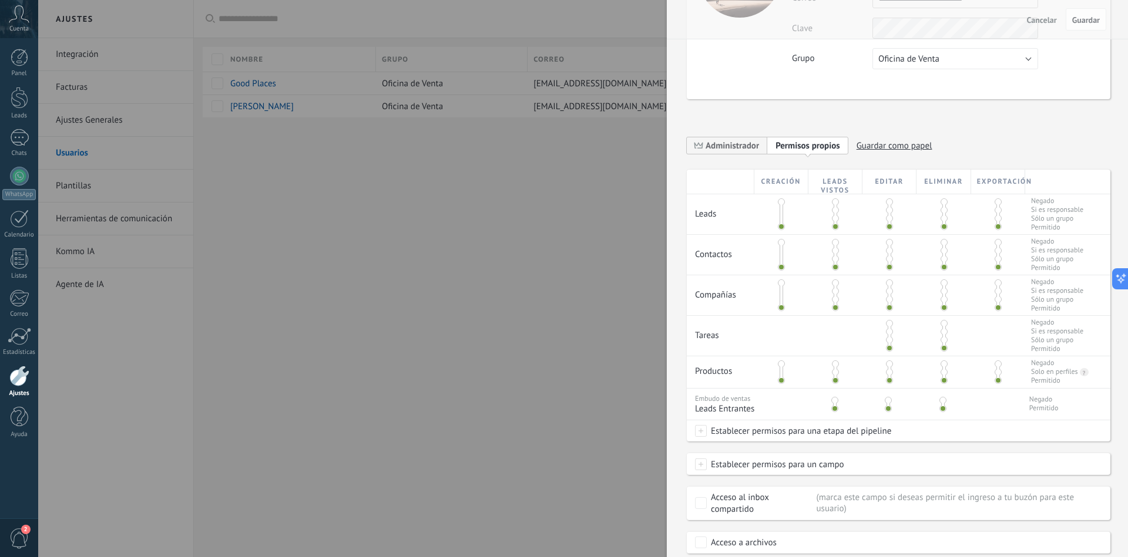
scroll to position [161, 0]
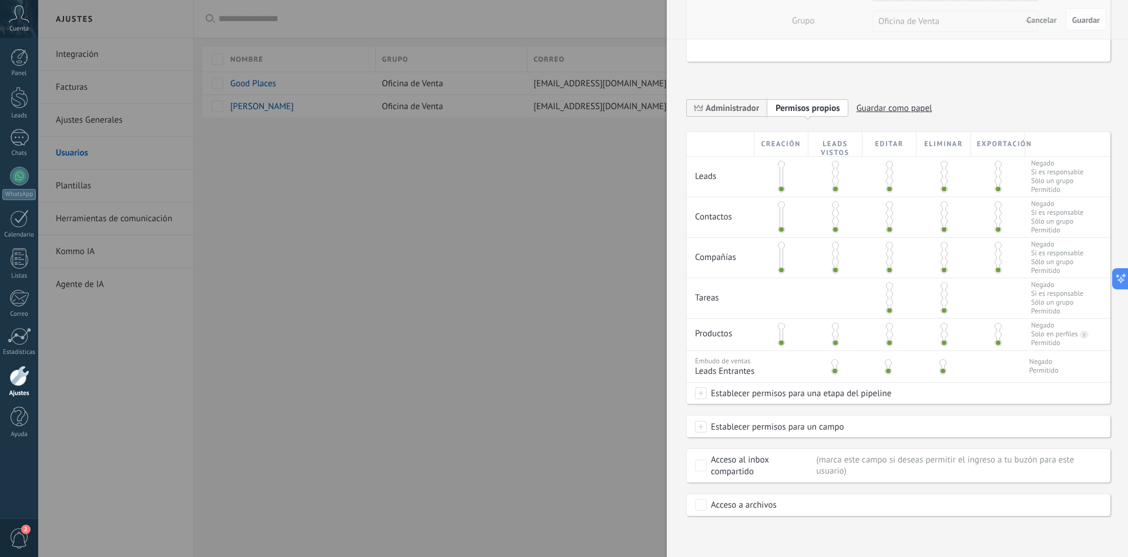
click at [535, 259] on div at bounding box center [564, 278] width 1128 height 557
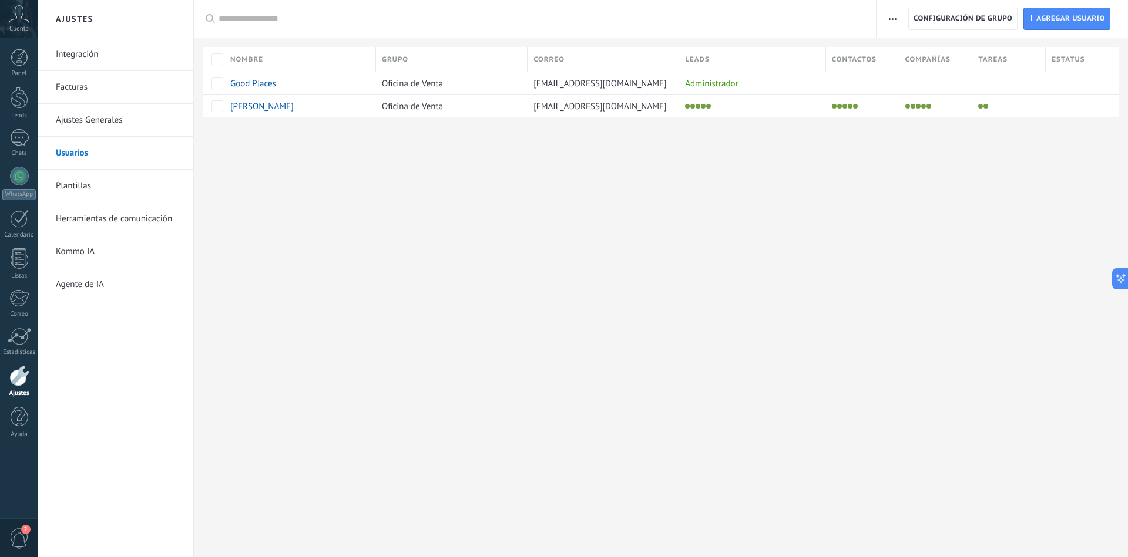
scroll to position [0, 0]
click at [890, 23] on span "button" at bounding box center [893, 19] width 8 height 22
click at [892, 19] on use "button" at bounding box center [893, 19] width 8 height 2
drag, startPoint x: 233, startPoint y: 207, endPoint x: 133, endPoint y: 182, distance: 103.6
click at [233, 207] on div "Ajustes Integración Facturas Ajustes Generales Usuarios Plantillas Herramientas…" at bounding box center [583, 278] width 1090 height 557
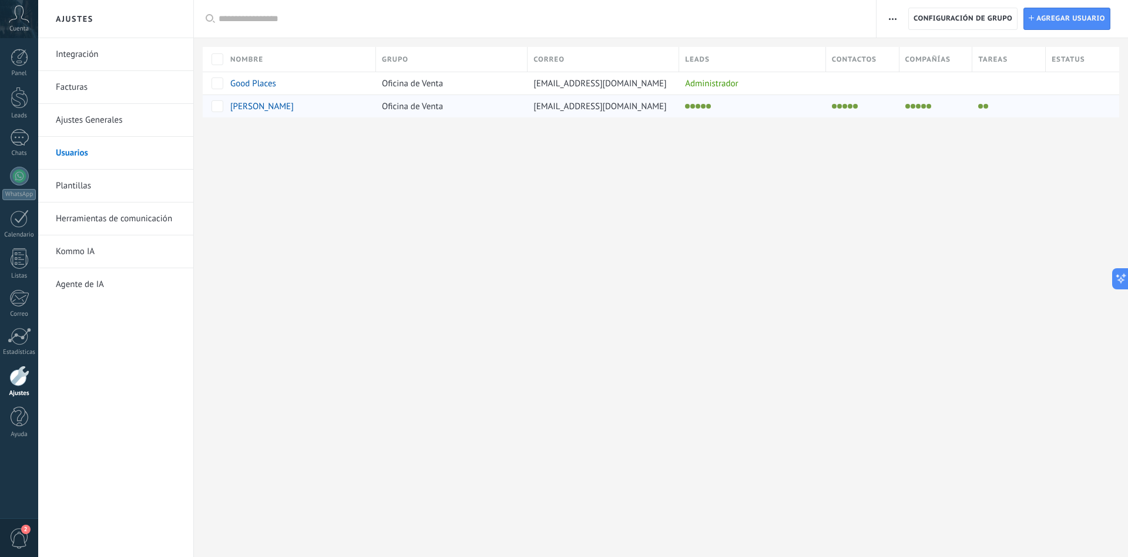
click at [22, 23] on div "Cuenta" at bounding box center [19, 19] width 38 height 38
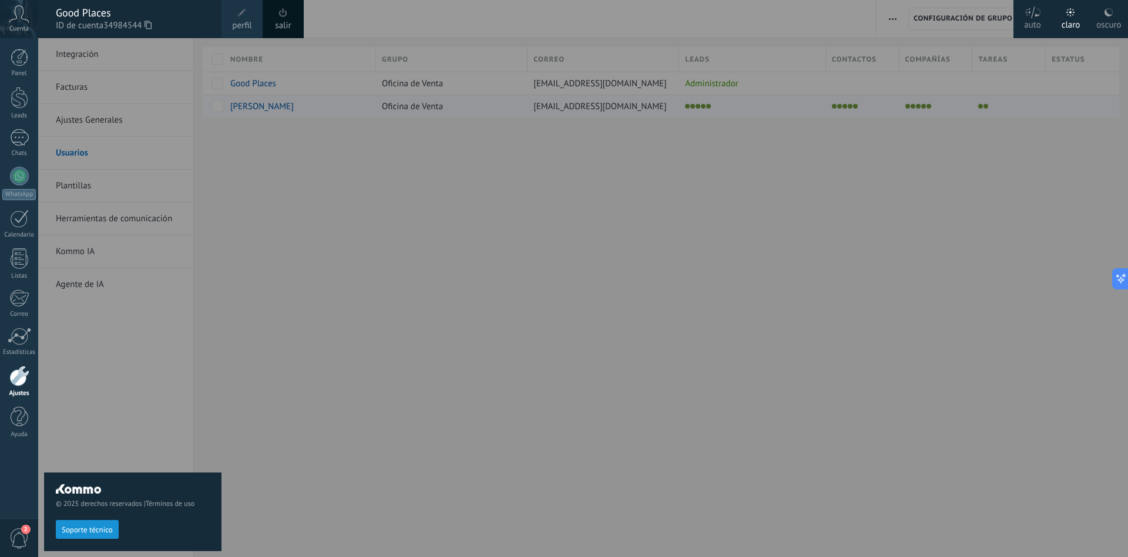
click at [518, 264] on div at bounding box center [602, 278] width 1128 height 557
